Goal: Information Seeking & Learning: Understand process/instructions

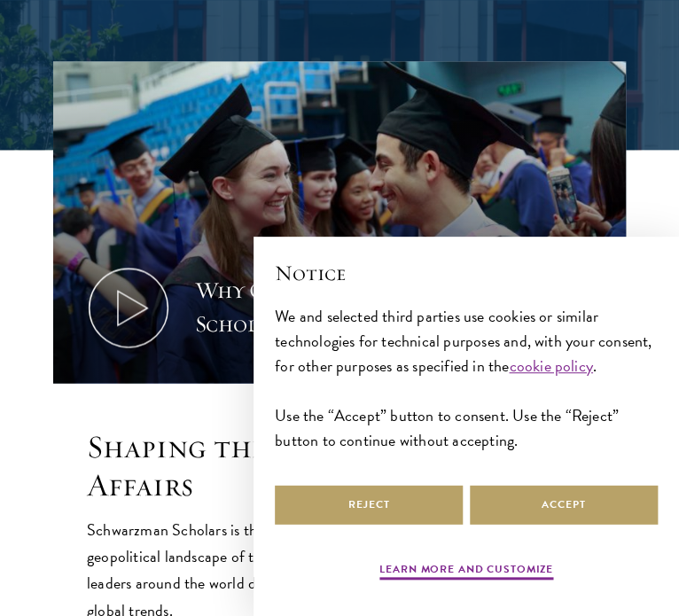
scroll to position [599, 0]
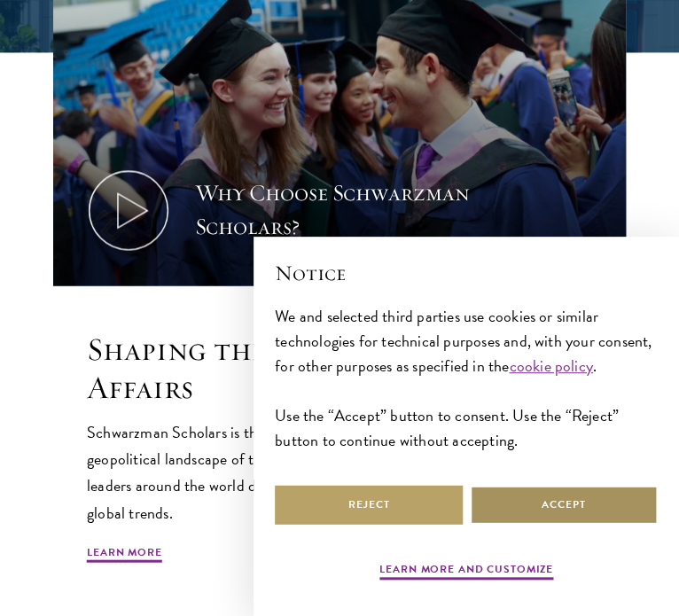
click at [577, 506] on button "Accept" at bounding box center [564, 505] width 188 height 40
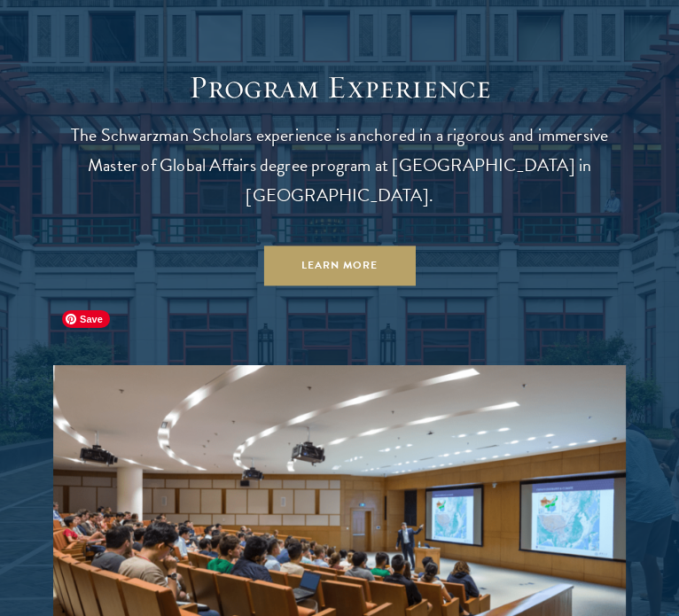
scroll to position [0, 0]
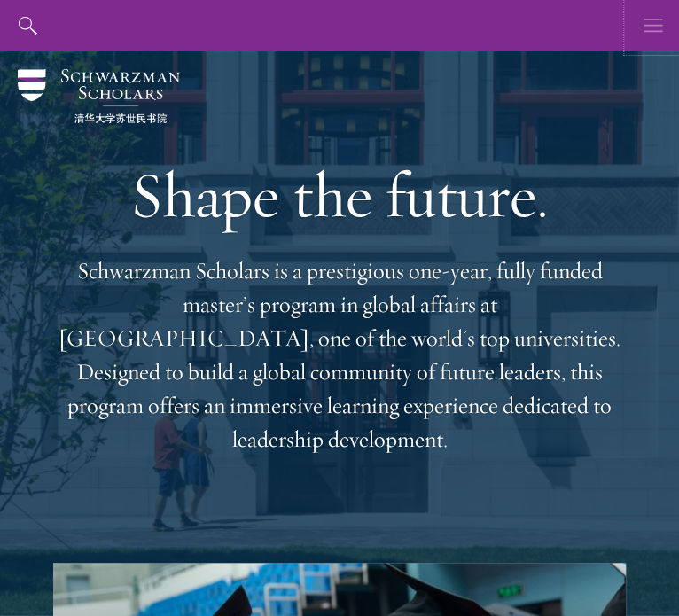
click at [640, 43] on button "button" at bounding box center [652, 25] width 51 height 51
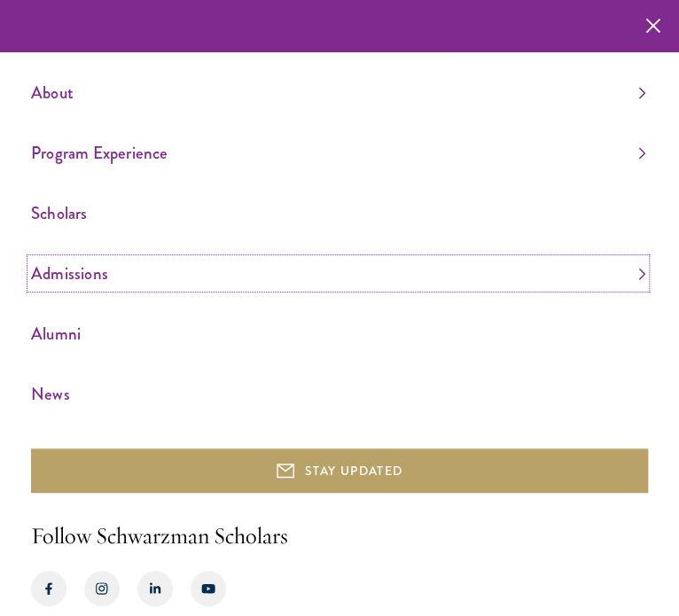
click at [153, 269] on link "Admissions" at bounding box center [338, 273] width 614 height 29
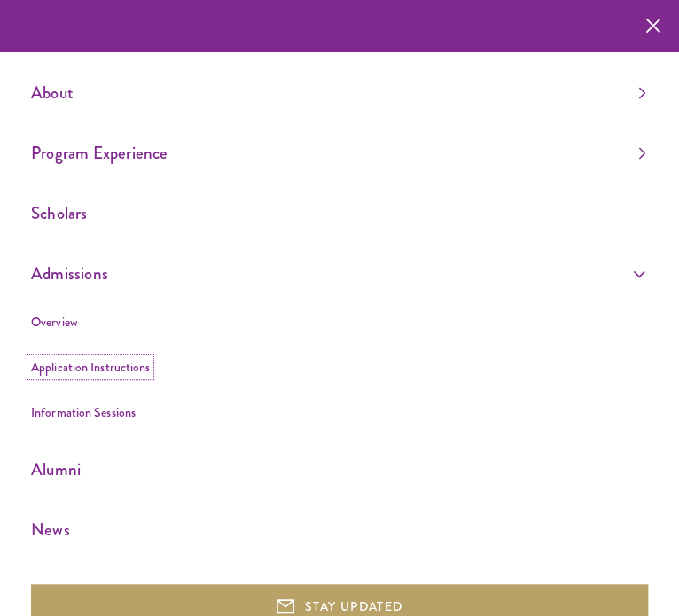
click at [81, 363] on link "Application Instructions" at bounding box center [90, 367] width 119 height 18
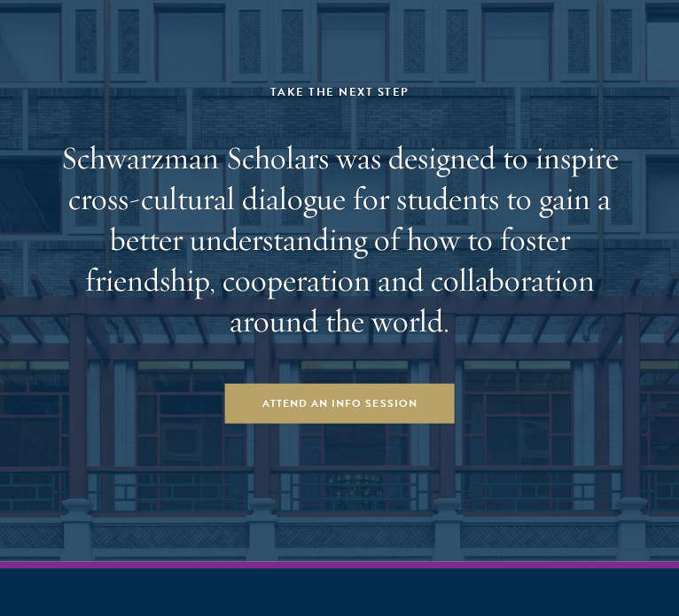
scroll to position [3477, 0]
